Goal: Contribute content: Add original content to the website for others to see

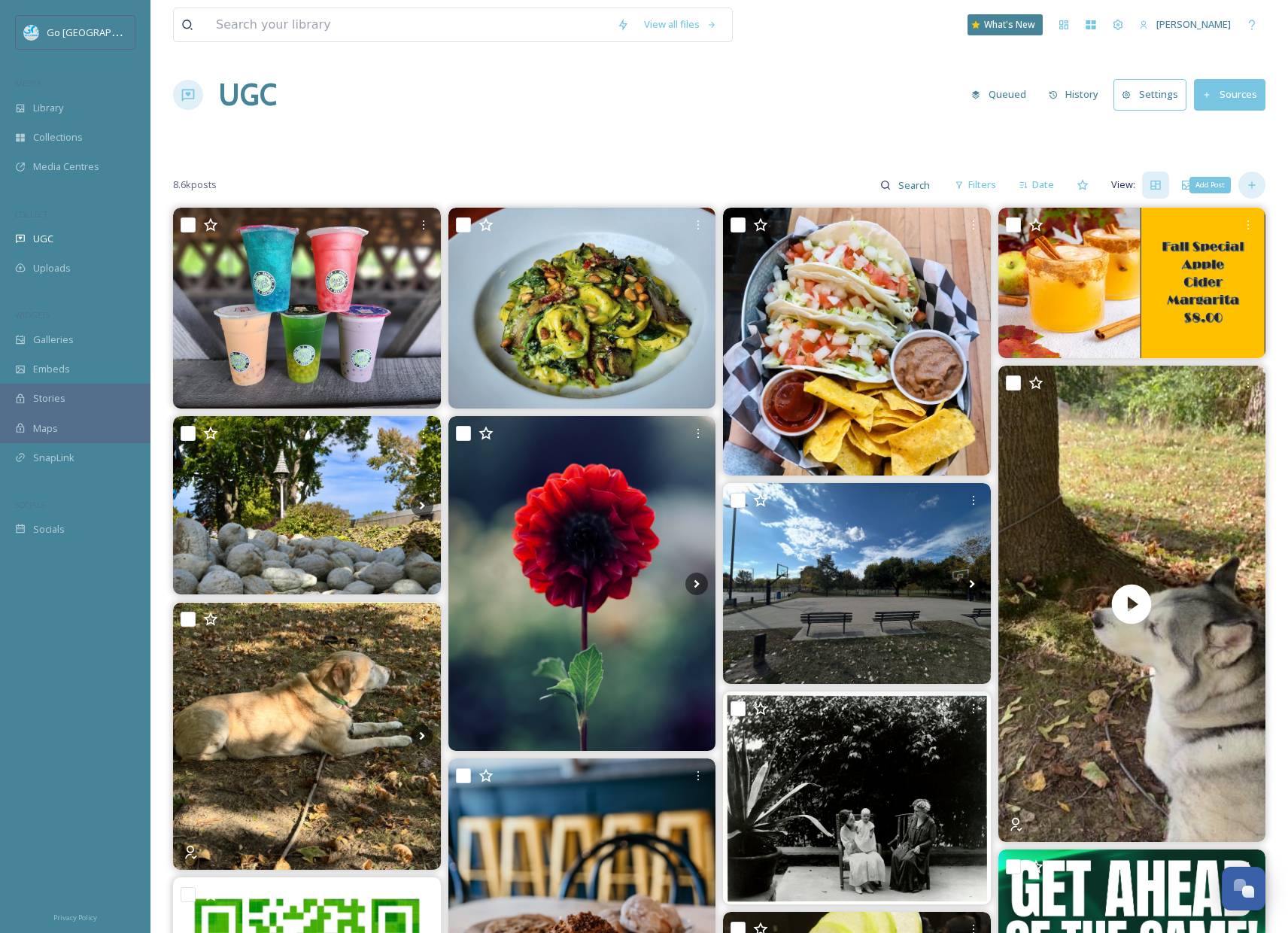
click at [1251, 185] on icon at bounding box center [1251, 185] width 7 height 7
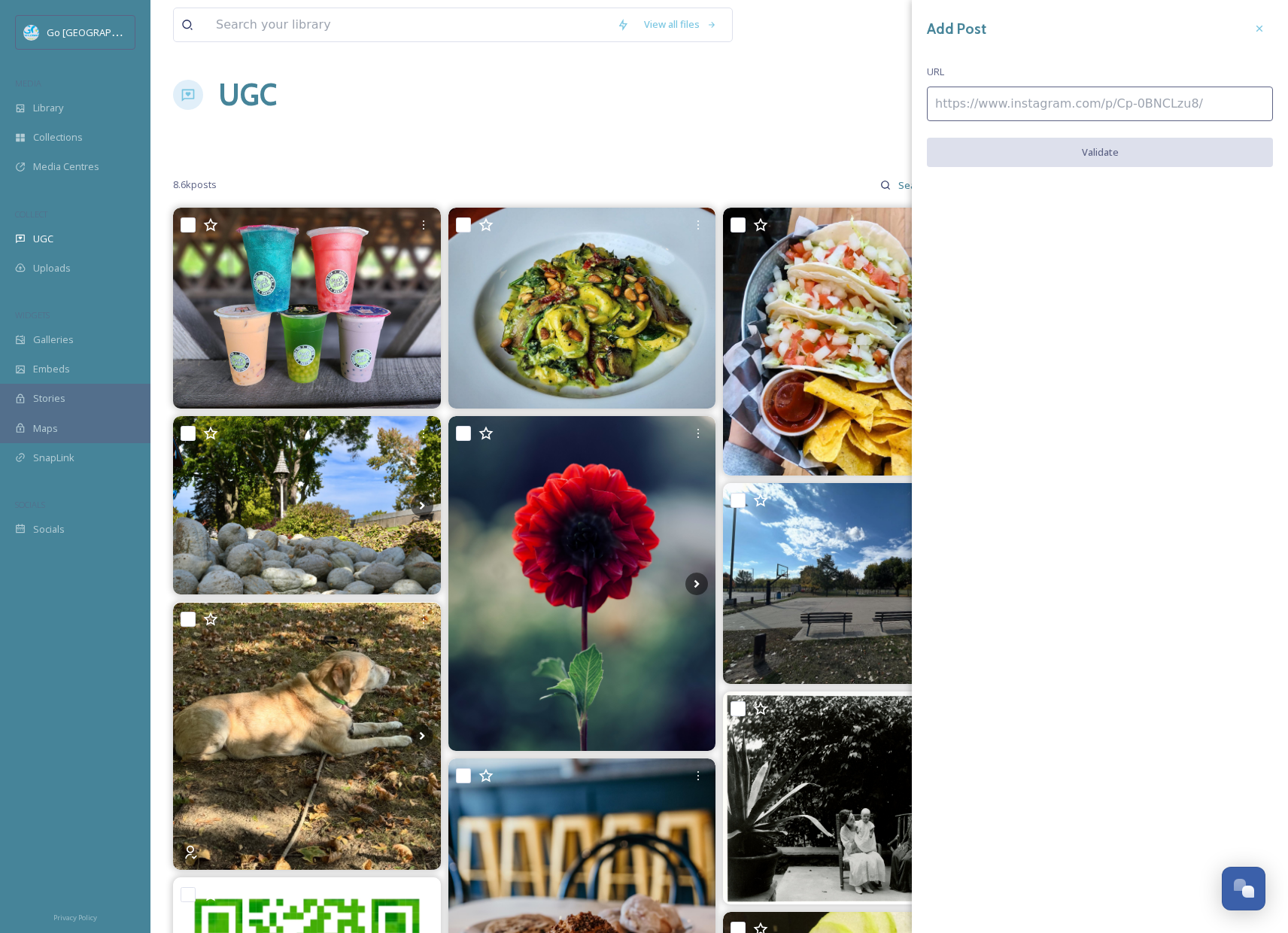
click at [1163, 110] on input at bounding box center [1099, 104] width 346 height 34
paste input "[URL][DOMAIN_NAME]"
type input "[URL][DOMAIN_NAME]"
click at [1126, 147] on button "Validate" at bounding box center [1099, 154] width 346 height 31
click at [1152, 153] on button "Add Post" at bounding box center [1099, 154] width 346 height 31
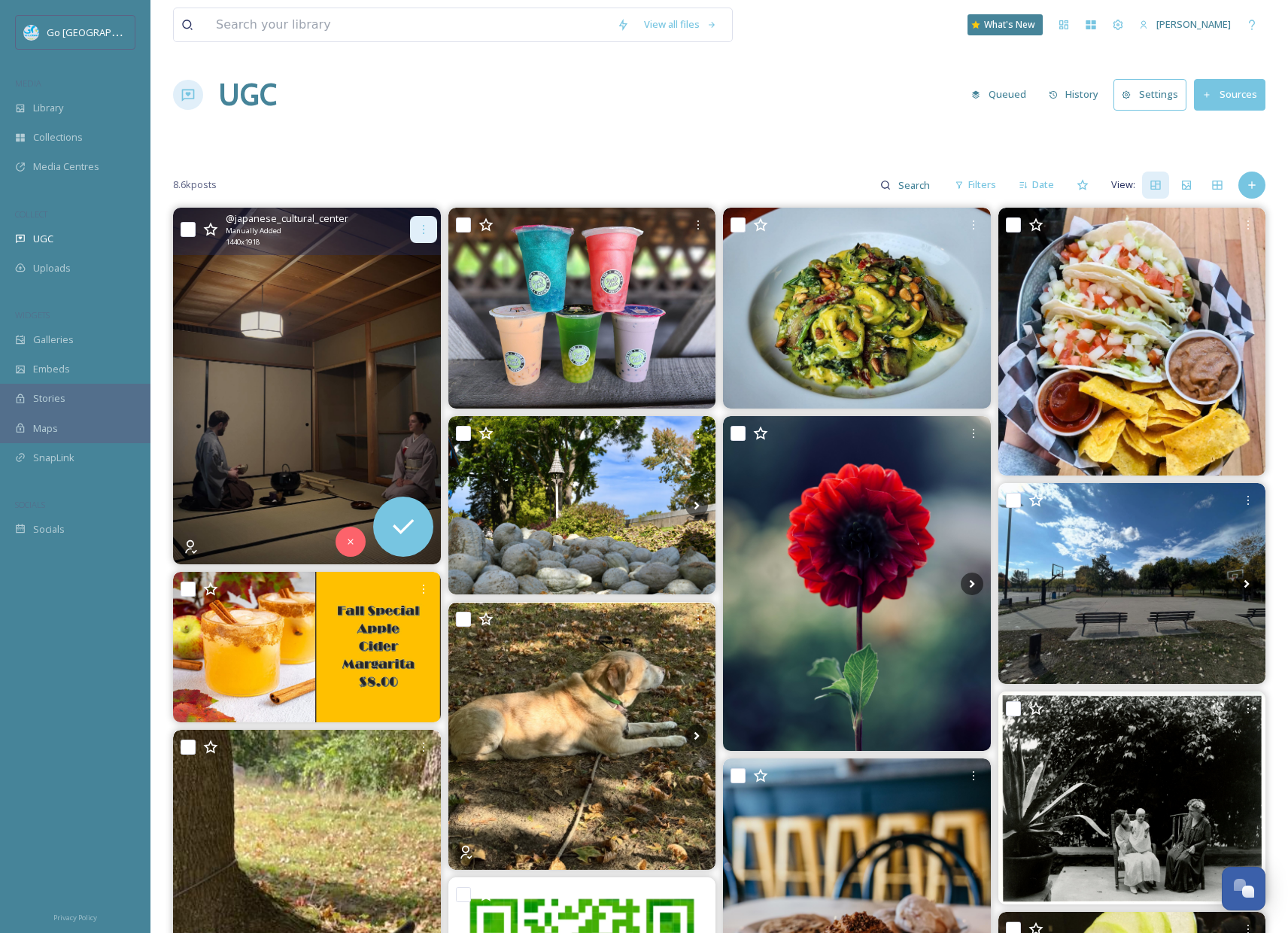
click at [425, 226] on icon at bounding box center [423, 229] width 12 height 12
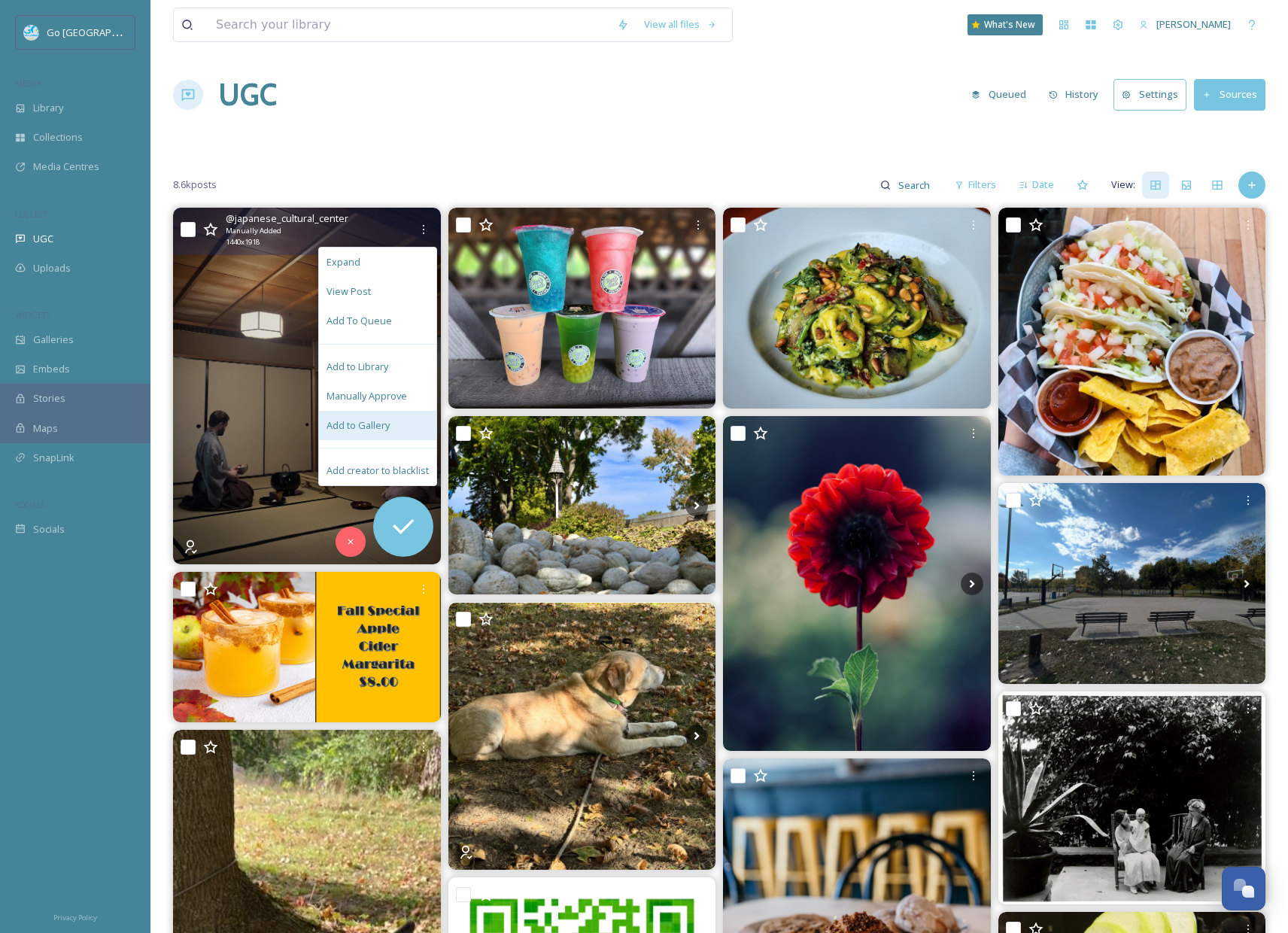
click at [410, 423] on div "Add to Gallery" at bounding box center [377, 426] width 118 height 30
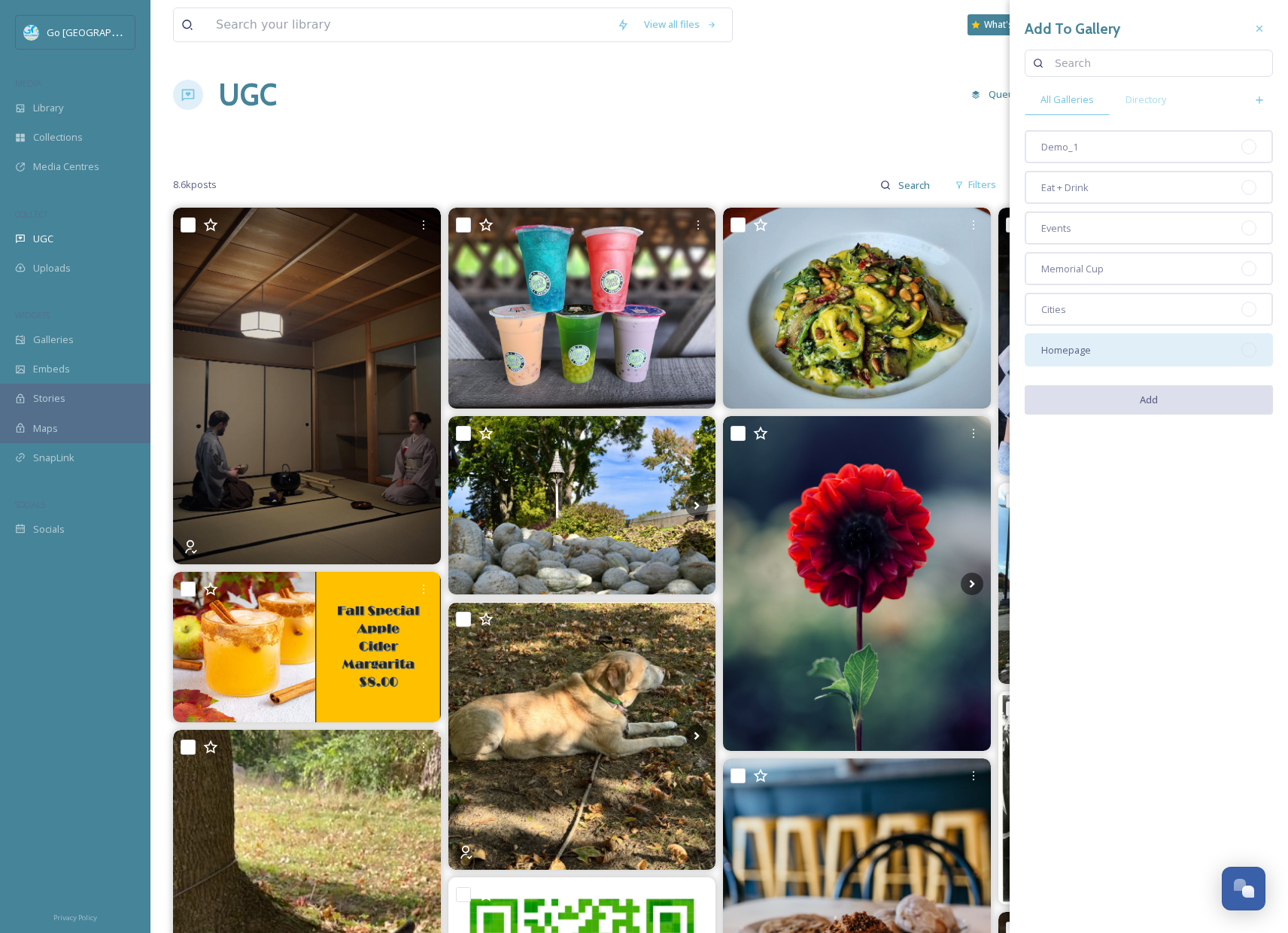
click at [1137, 341] on div "Homepage" at bounding box center [1149, 350] width 249 height 33
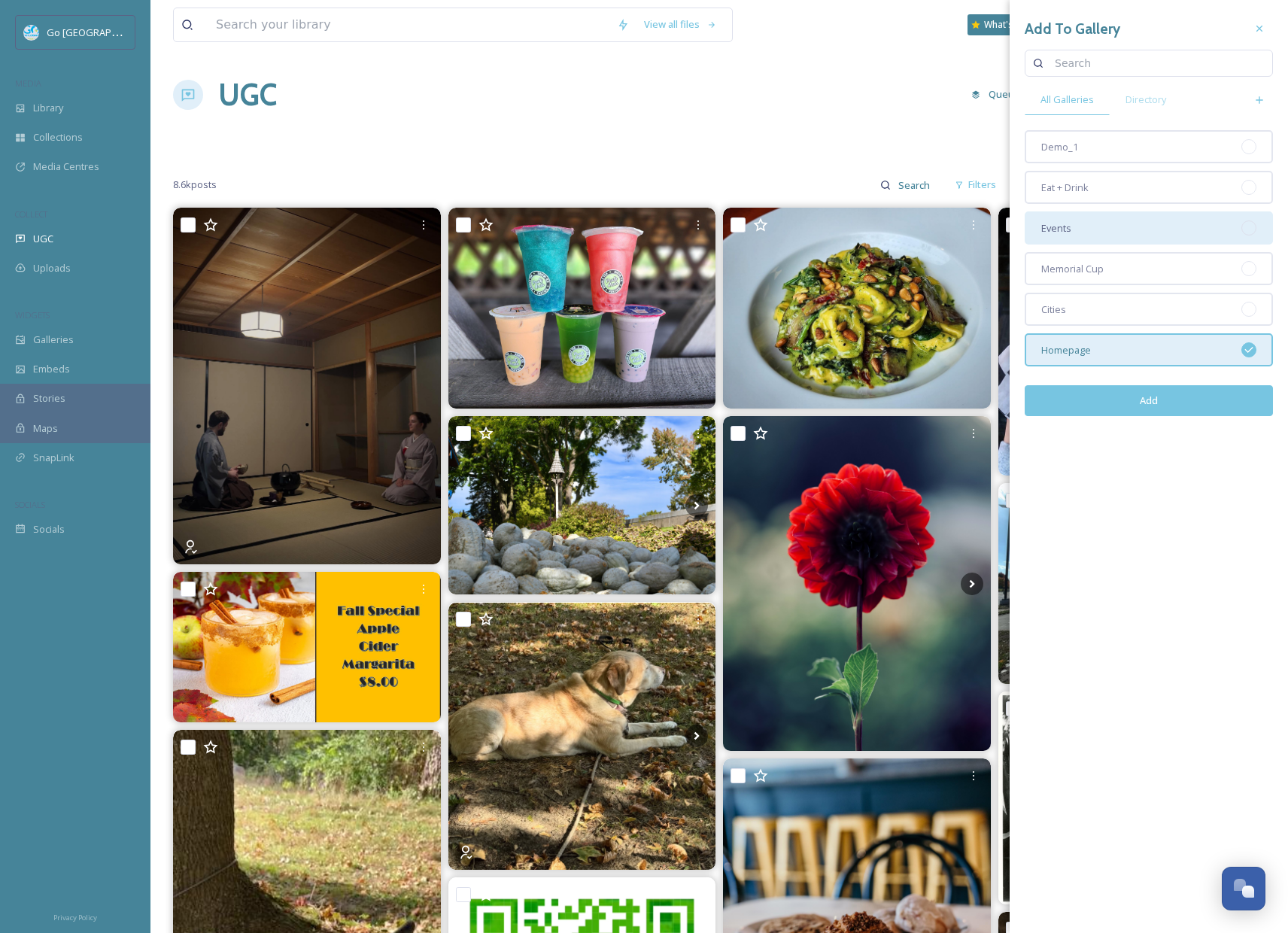
click at [1106, 228] on div "Events" at bounding box center [1149, 228] width 249 height 33
click at [1156, 405] on button "Add" at bounding box center [1149, 401] width 249 height 31
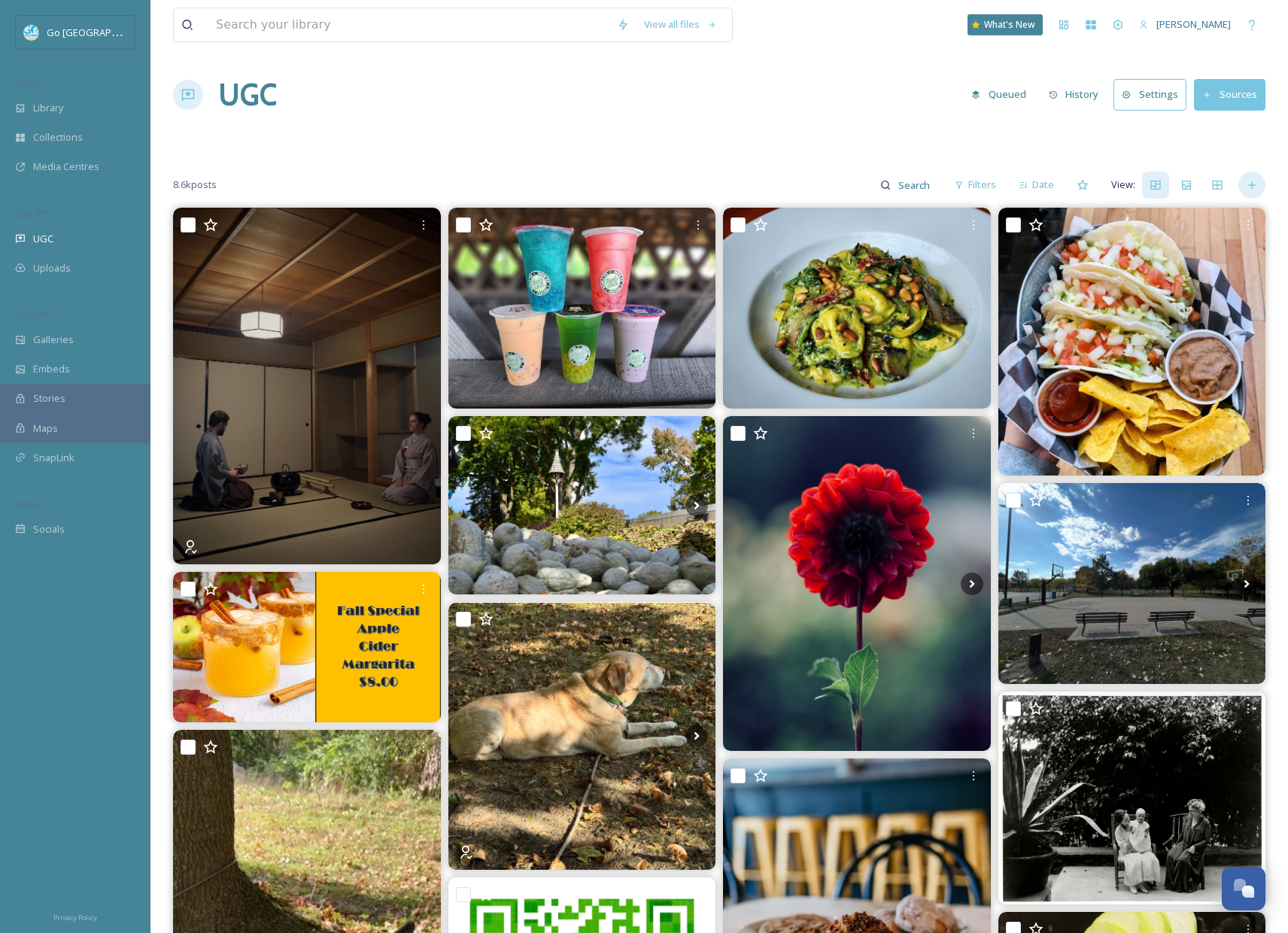
click at [1251, 186] on icon at bounding box center [1251, 185] width 12 height 12
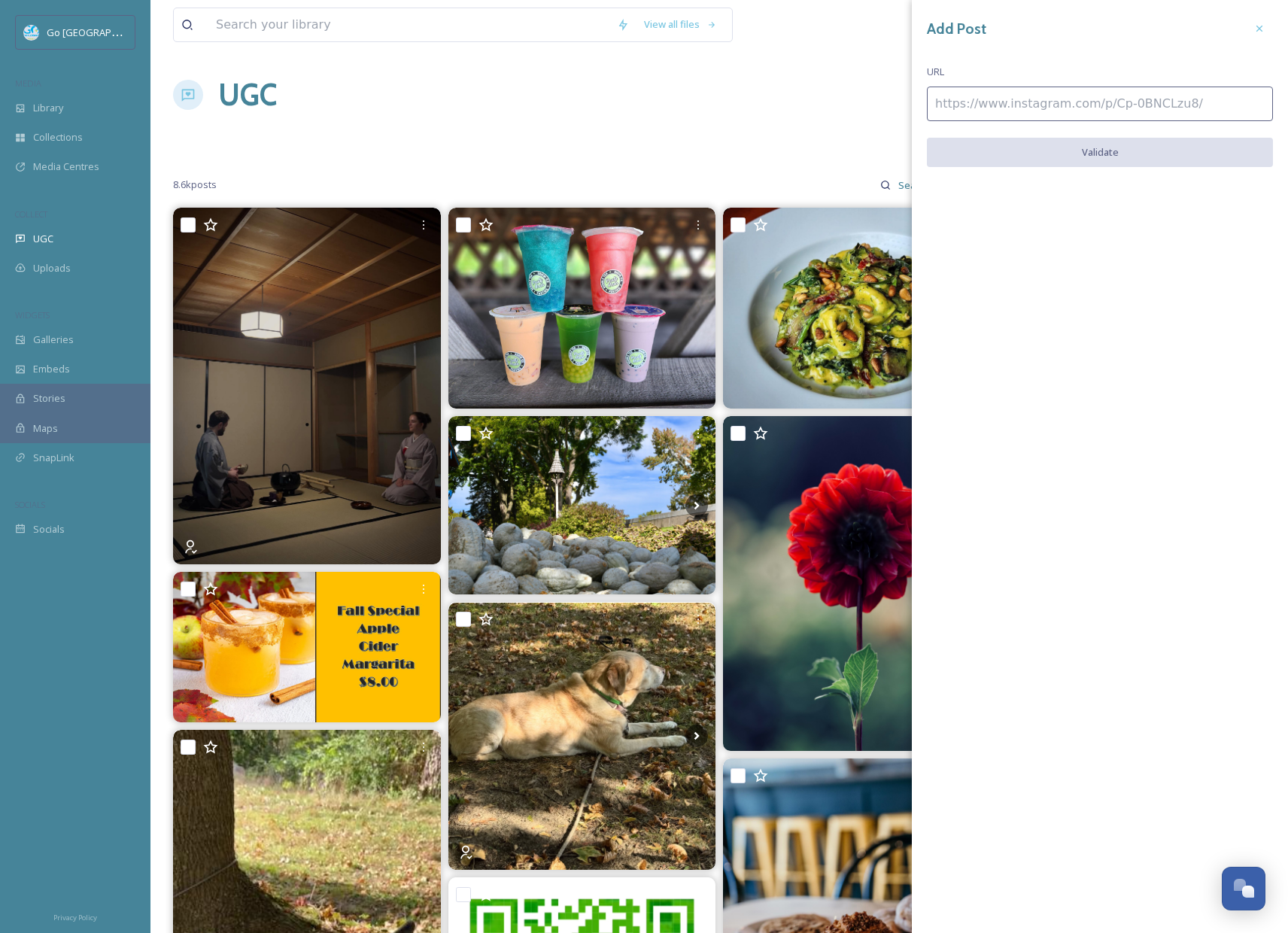
click at [1066, 94] on input at bounding box center [1099, 104] width 346 height 34
paste input "[URL][DOMAIN_NAME]"
type input "[URL][DOMAIN_NAME]"
click at [1091, 160] on button "Validate" at bounding box center [1099, 154] width 346 height 31
click at [1140, 157] on button "Add Post" at bounding box center [1099, 154] width 346 height 31
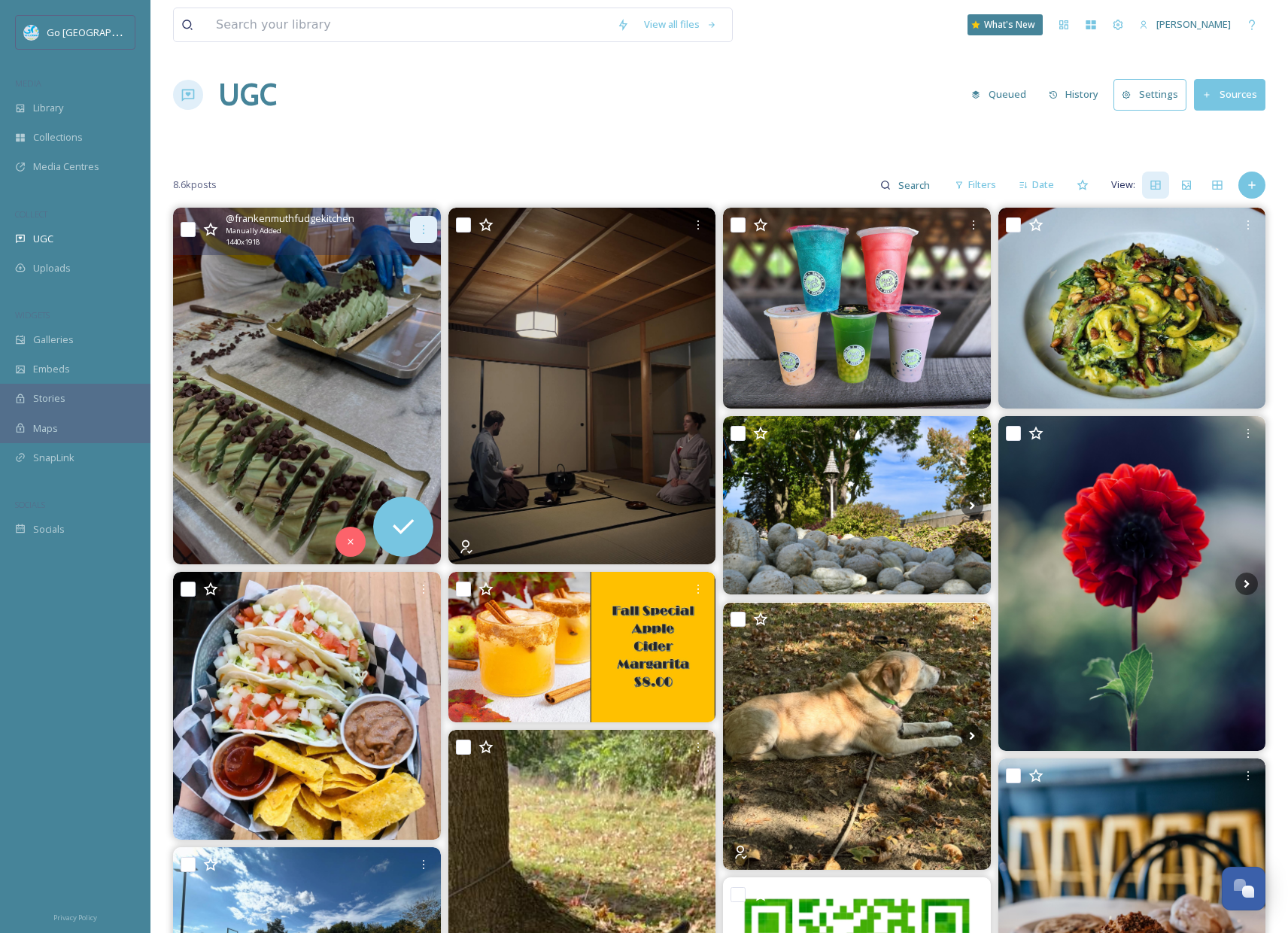
click at [425, 234] on icon at bounding box center [423, 229] width 12 height 12
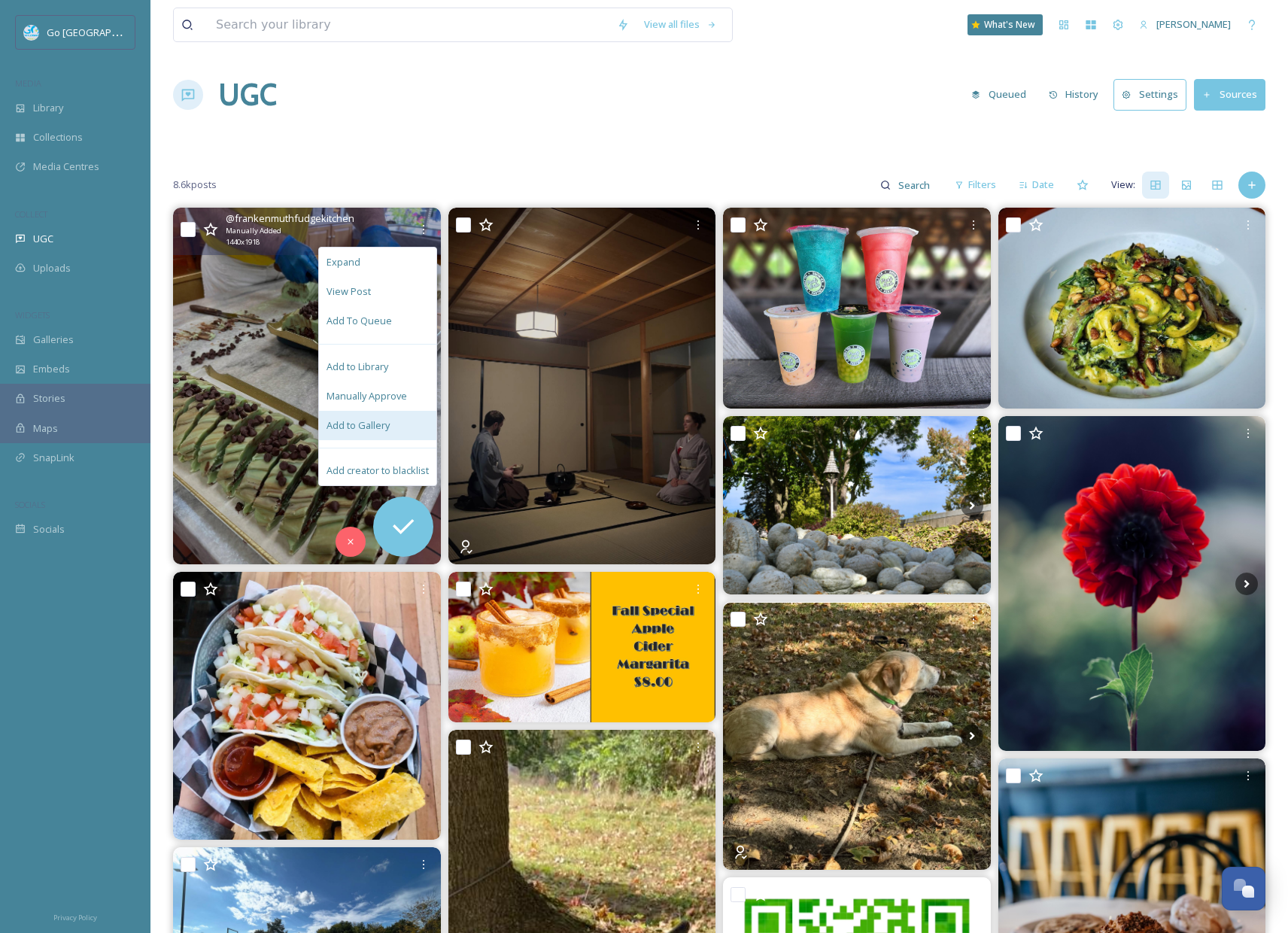
click at [347, 426] on span "Add to Gallery" at bounding box center [358, 426] width 63 height 14
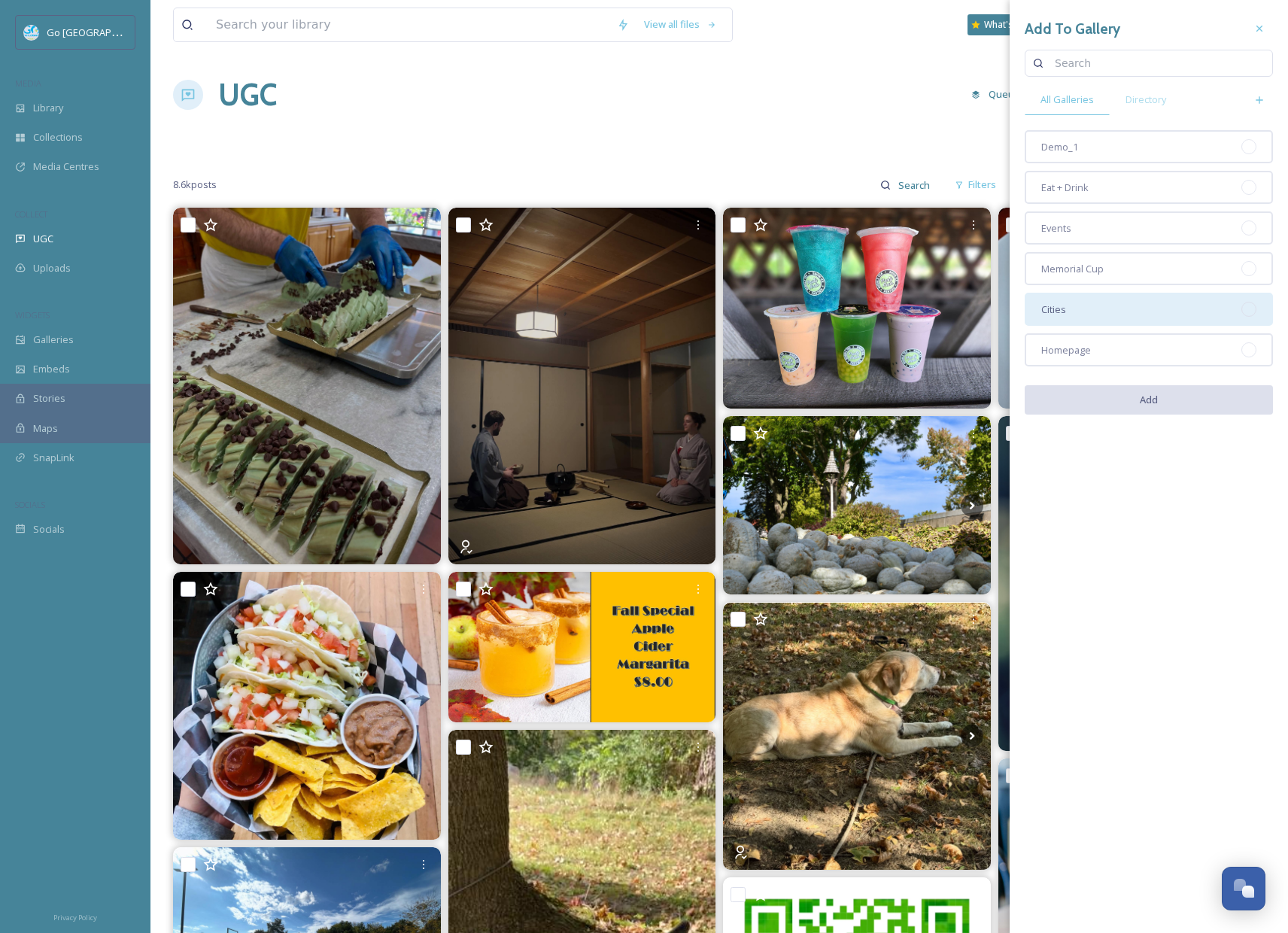
click at [1063, 343] on span "Homepage" at bounding box center [1066, 350] width 50 height 14
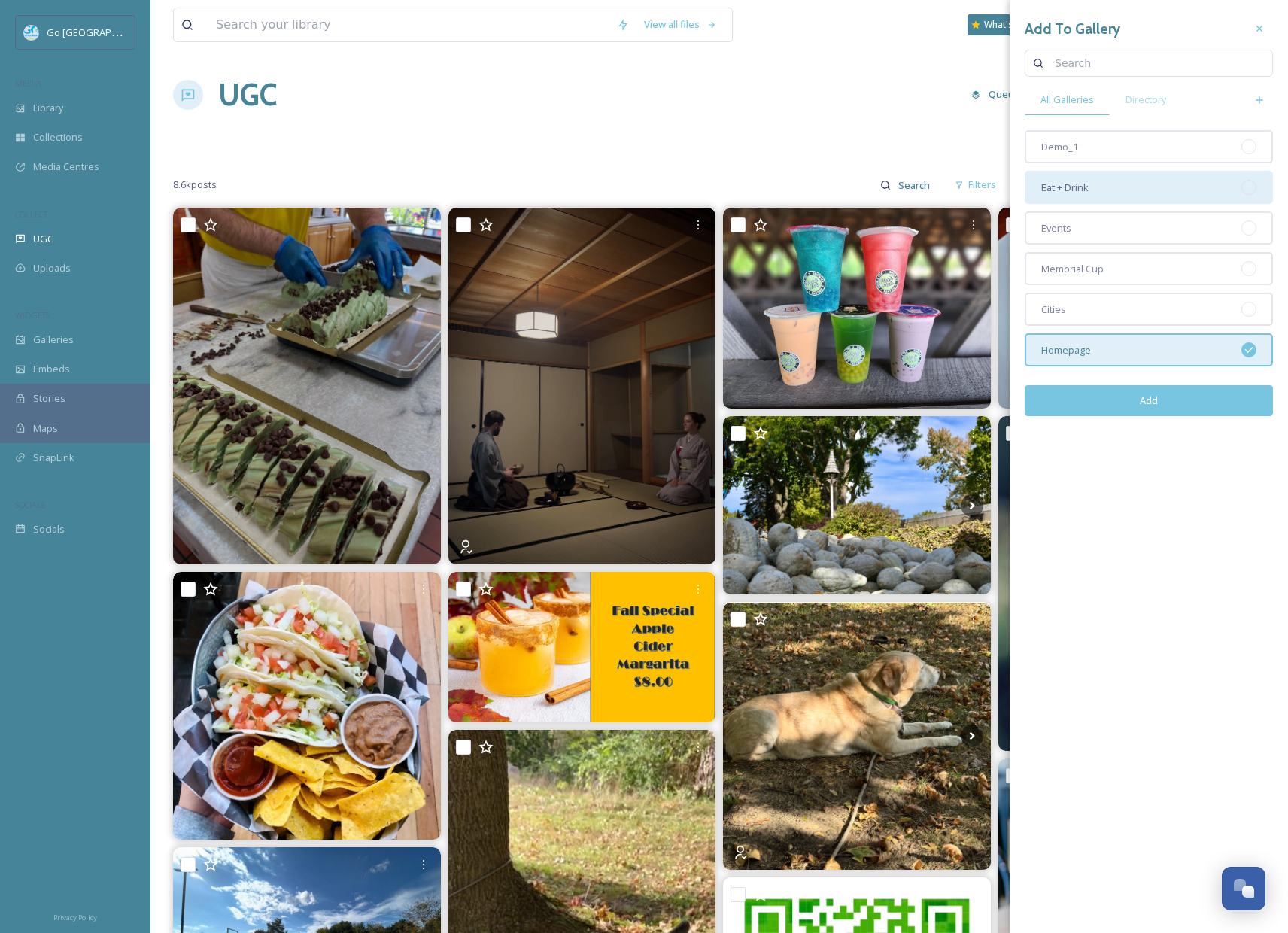
click at [1096, 188] on div "Eat + Drink" at bounding box center [1149, 187] width 249 height 33
click at [1174, 404] on button "Add" at bounding box center [1149, 401] width 249 height 31
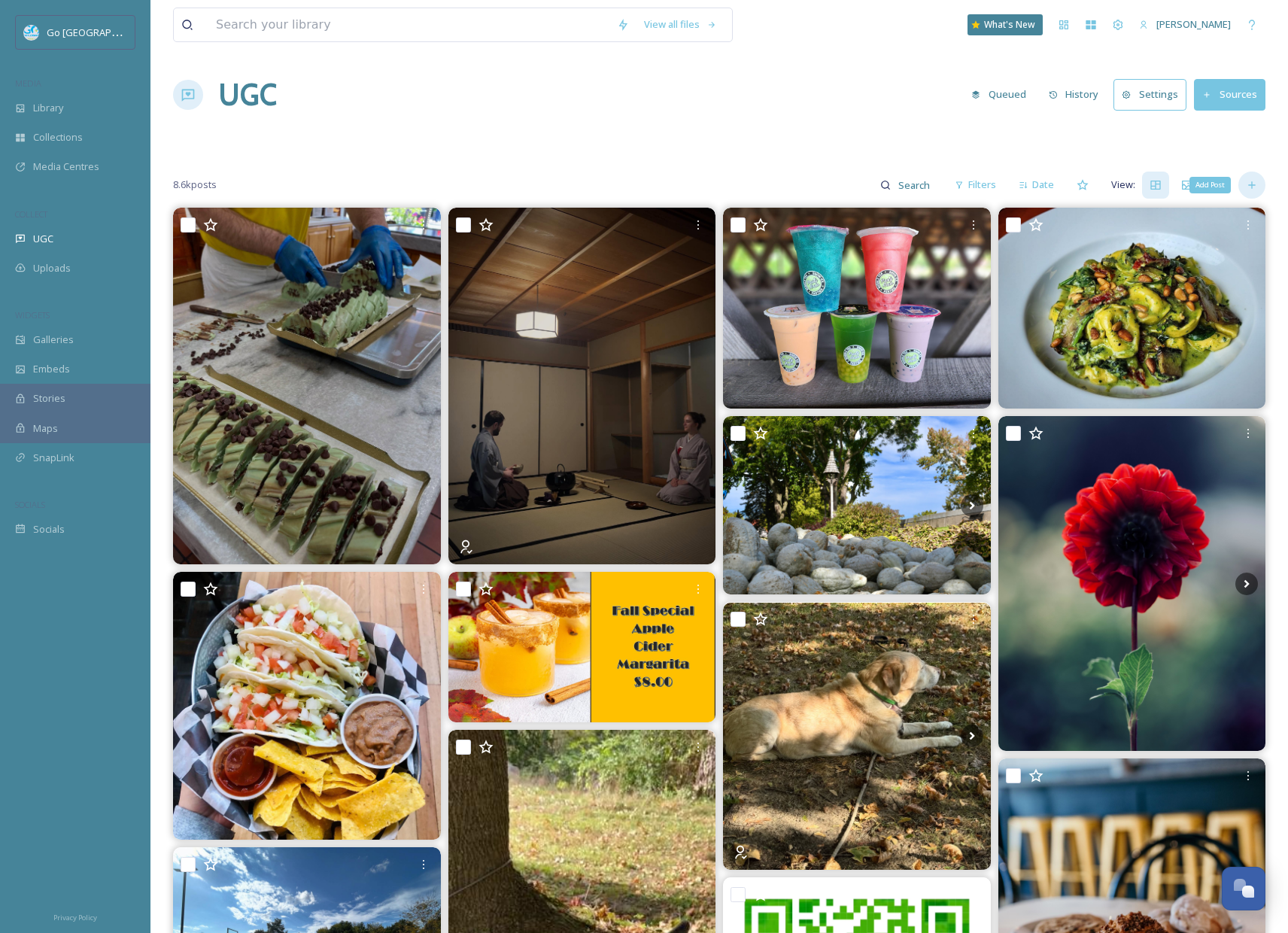
click at [1252, 188] on icon at bounding box center [1251, 185] width 12 height 12
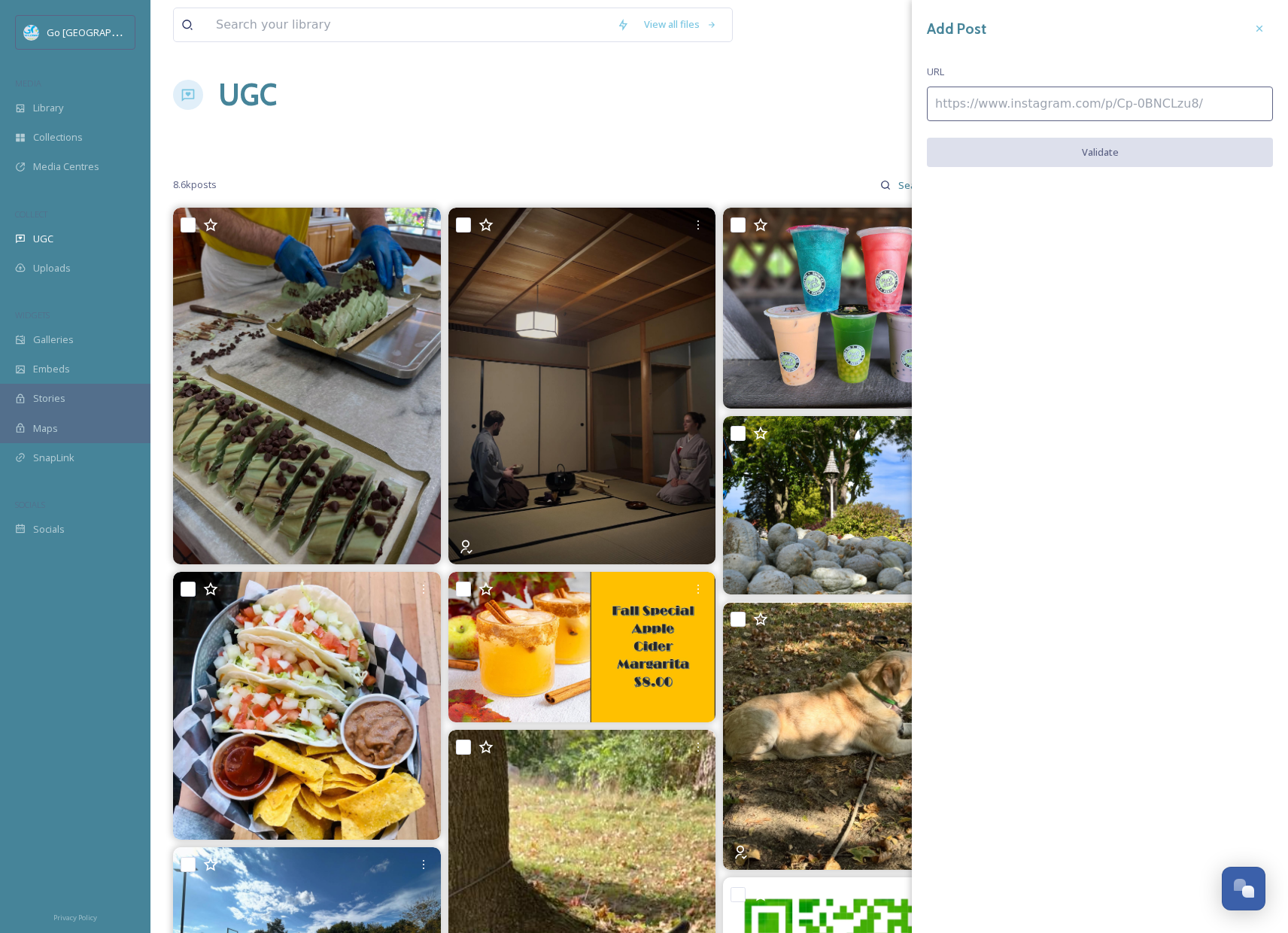
click at [1048, 97] on input at bounding box center [1099, 104] width 346 height 34
paste input "[URL][DOMAIN_NAME]"
type input "[URL][DOMAIN_NAME]"
click at [1113, 149] on button "Validate" at bounding box center [1099, 154] width 346 height 31
click at [1097, 150] on button "Add Post" at bounding box center [1099, 154] width 346 height 31
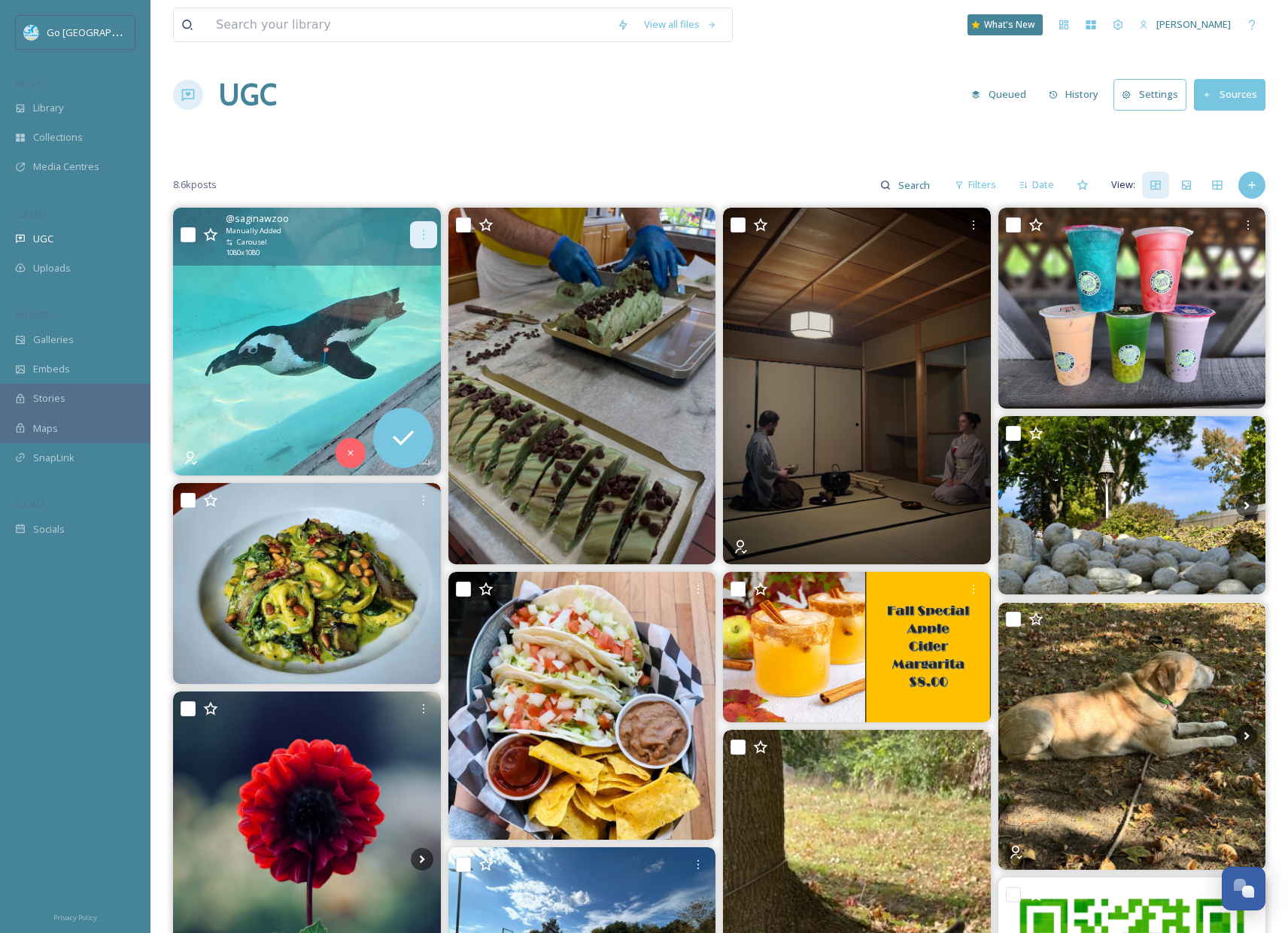
click at [425, 228] on icon at bounding box center [423, 234] width 12 height 12
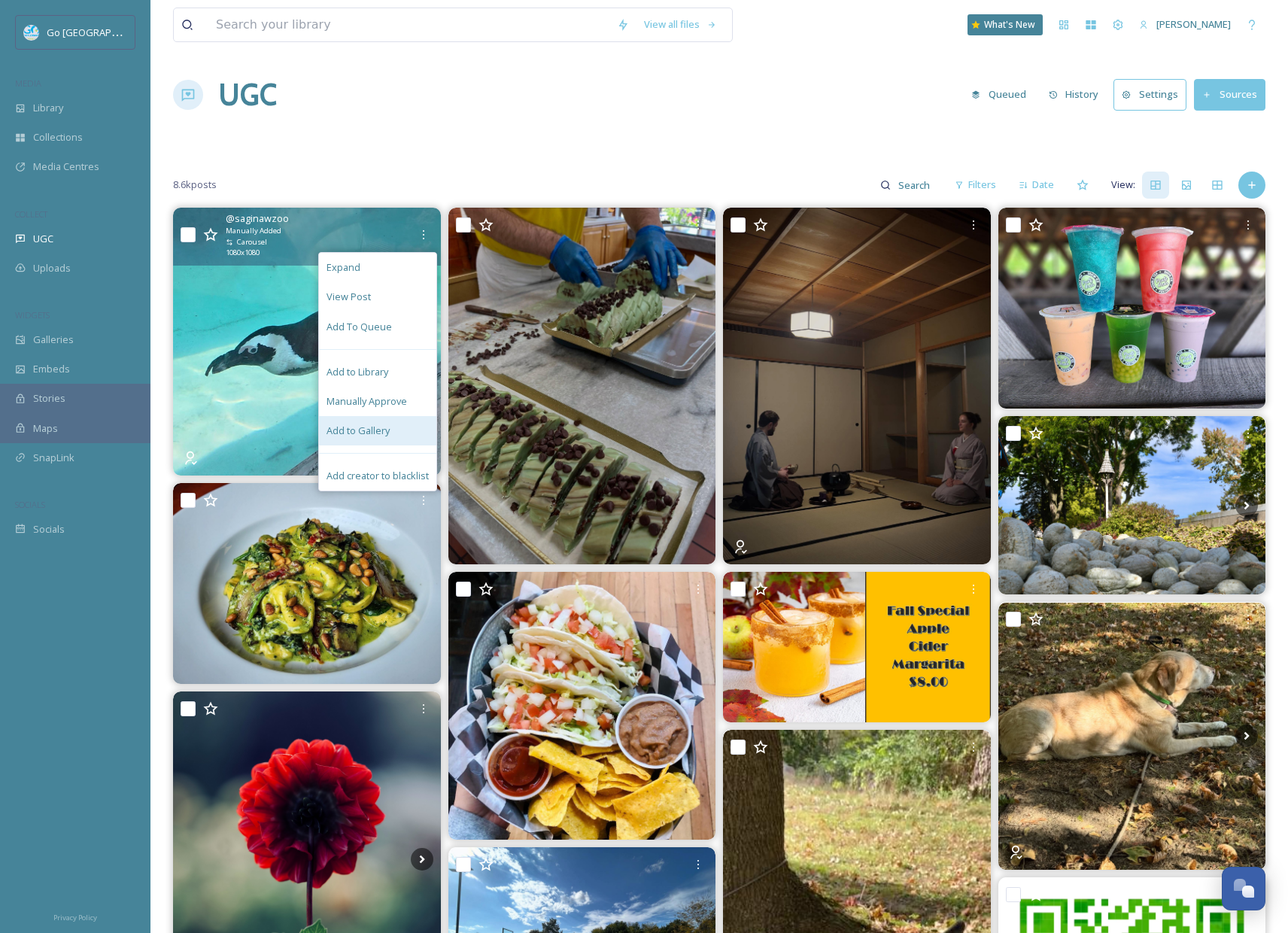
click at [384, 438] on div "Add to Gallery" at bounding box center [377, 431] width 118 height 30
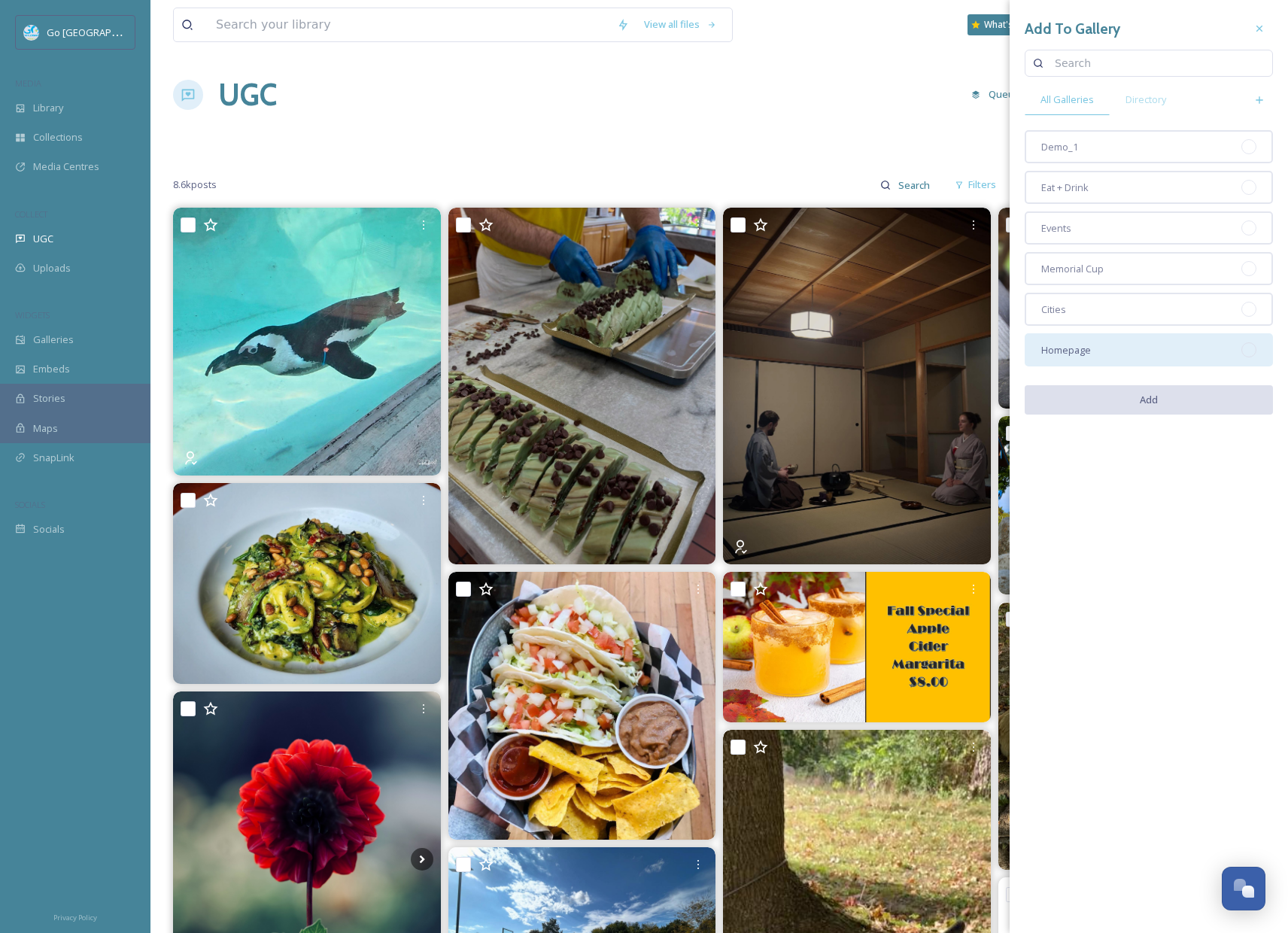
click at [1085, 345] on span "Homepage" at bounding box center [1066, 350] width 50 height 14
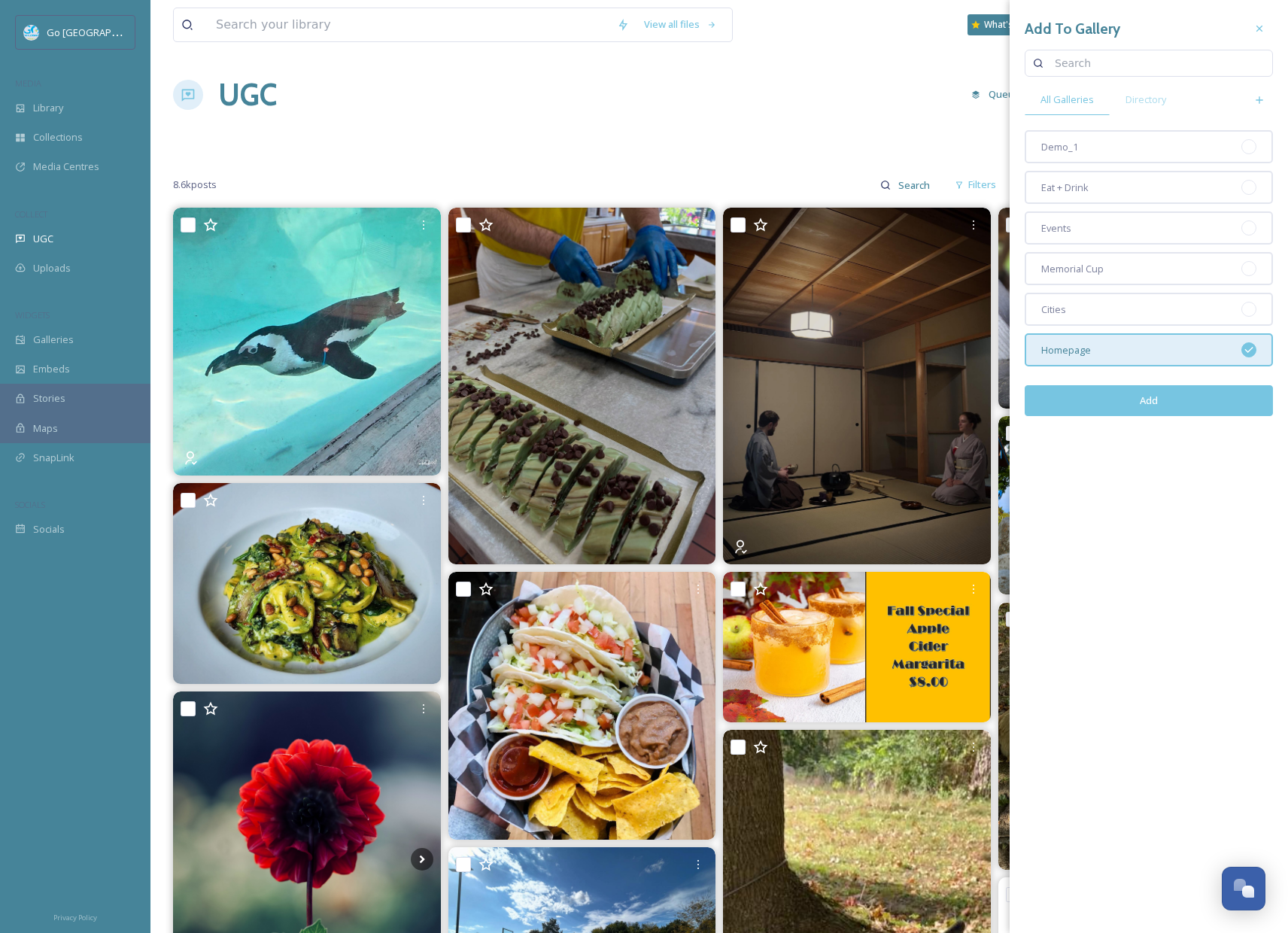
click at [1185, 408] on button "Add" at bounding box center [1149, 401] width 249 height 31
